Goal: Task Accomplishment & Management: Complete application form

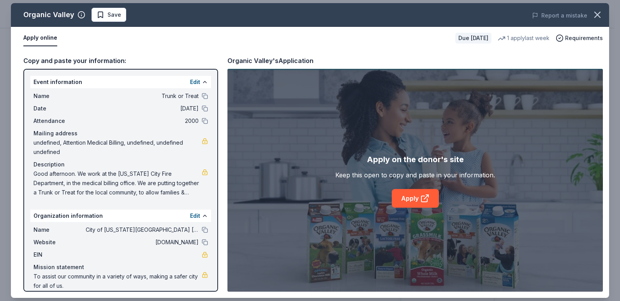
scroll to position [156, 0]
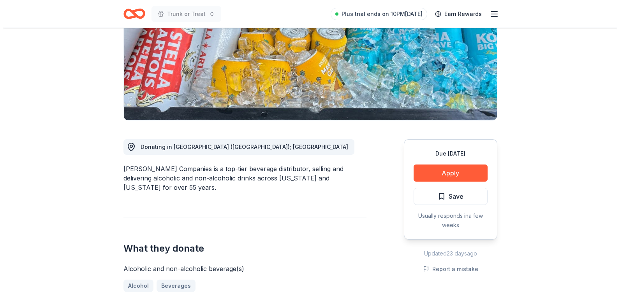
scroll to position [117, 0]
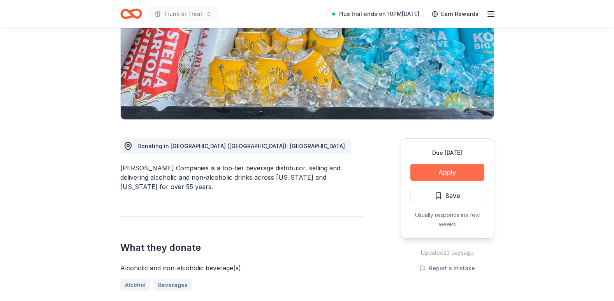
click at [452, 172] on button "Apply" at bounding box center [447, 172] width 74 height 17
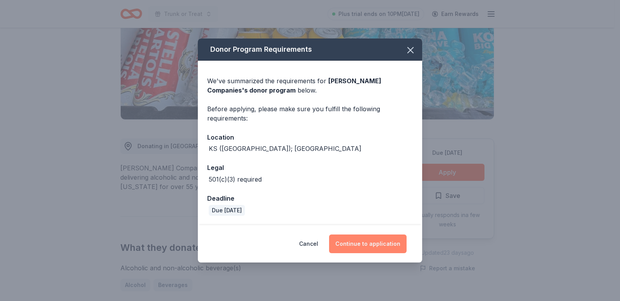
click at [356, 242] on button "Continue to application" at bounding box center [367, 244] width 77 height 19
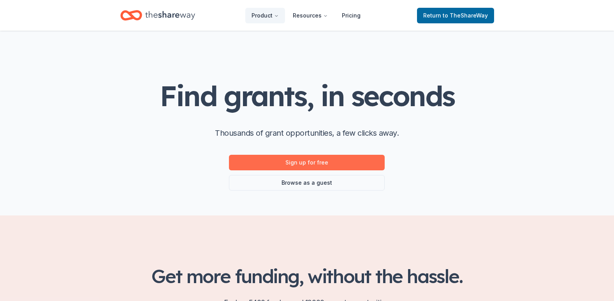
click at [309, 162] on link "Sign up for free" at bounding box center [307, 163] width 156 height 16
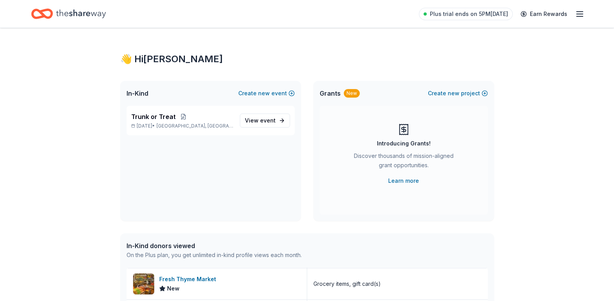
click at [330, 93] on span "Grants" at bounding box center [330, 93] width 21 height 9
click at [330, 95] on span "Grants" at bounding box center [330, 93] width 21 height 9
click at [260, 119] on span "View event" at bounding box center [260, 120] width 31 height 9
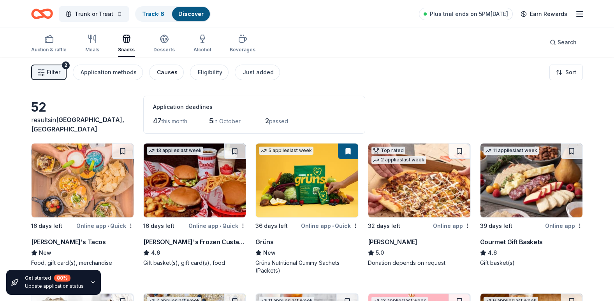
click at [162, 70] on div "Causes" at bounding box center [167, 72] width 21 height 9
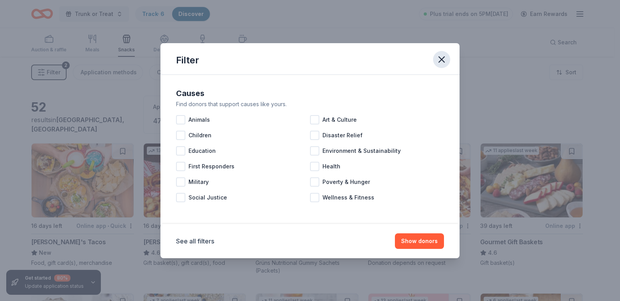
click at [438, 59] on icon "button" at bounding box center [441, 59] width 11 height 11
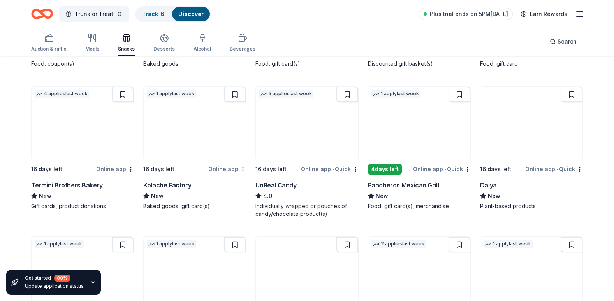
scroll to position [350, 0]
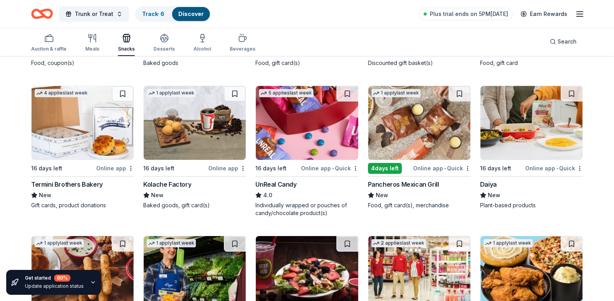
click at [283, 183] on div "UnReal Candy" at bounding box center [275, 184] width 41 height 9
click at [77, 182] on div "Termini Brothers Bakery" at bounding box center [67, 184] width 72 height 9
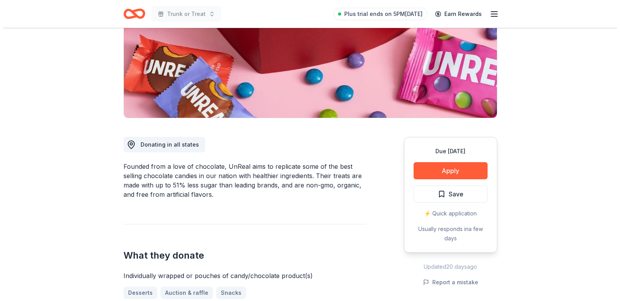
scroll to position [117, 0]
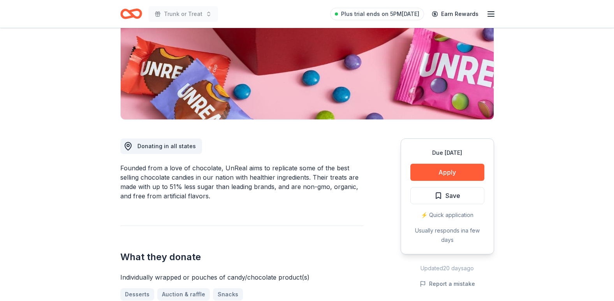
drag, startPoint x: 437, startPoint y: 213, endPoint x: 367, endPoint y: 202, distance: 71.4
click at [367, 202] on div "Donating in all states Founded from a love of chocolate, UnReal aims to replica…" at bounding box center [307, 259] width 374 height 278
click at [442, 172] on button "Apply" at bounding box center [447, 172] width 74 height 17
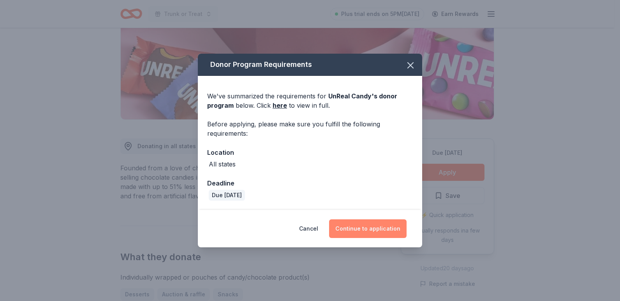
click at [376, 226] on button "Continue to application" at bounding box center [367, 229] width 77 height 19
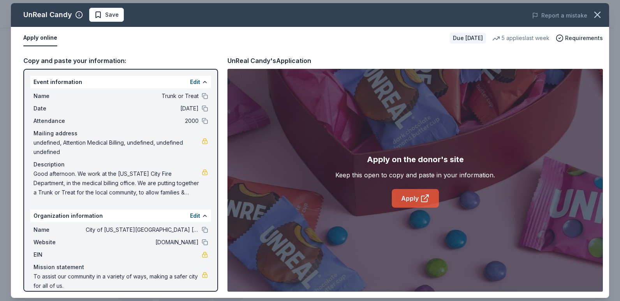
click at [415, 197] on link "Apply" at bounding box center [415, 198] width 47 height 19
click at [414, 199] on link "Apply" at bounding box center [415, 198] width 47 height 19
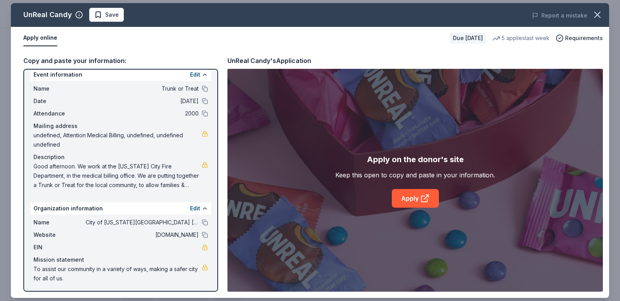
scroll to position [9, 0]
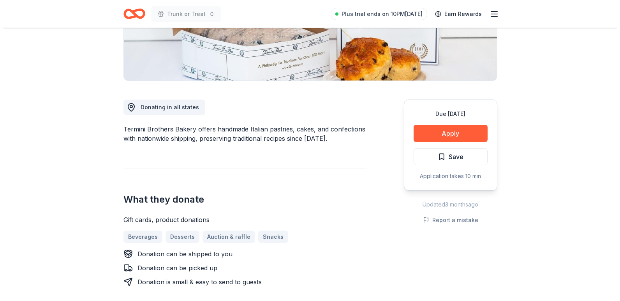
scroll to position [195, 0]
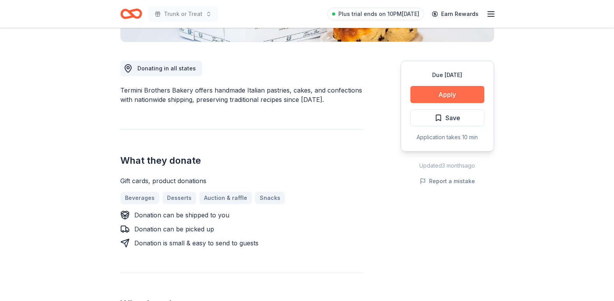
click at [458, 93] on button "Apply" at bounding box center [447, 94] width 74 height 17
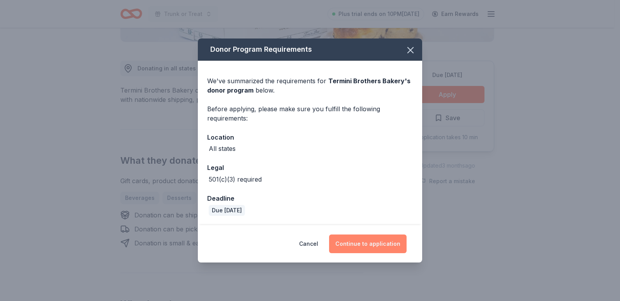
click at [363, 241] on button "Continue to application" at bounding box center [367, 244] width 77 height 19
